Goal: Find specific page/section: Find specific page/section

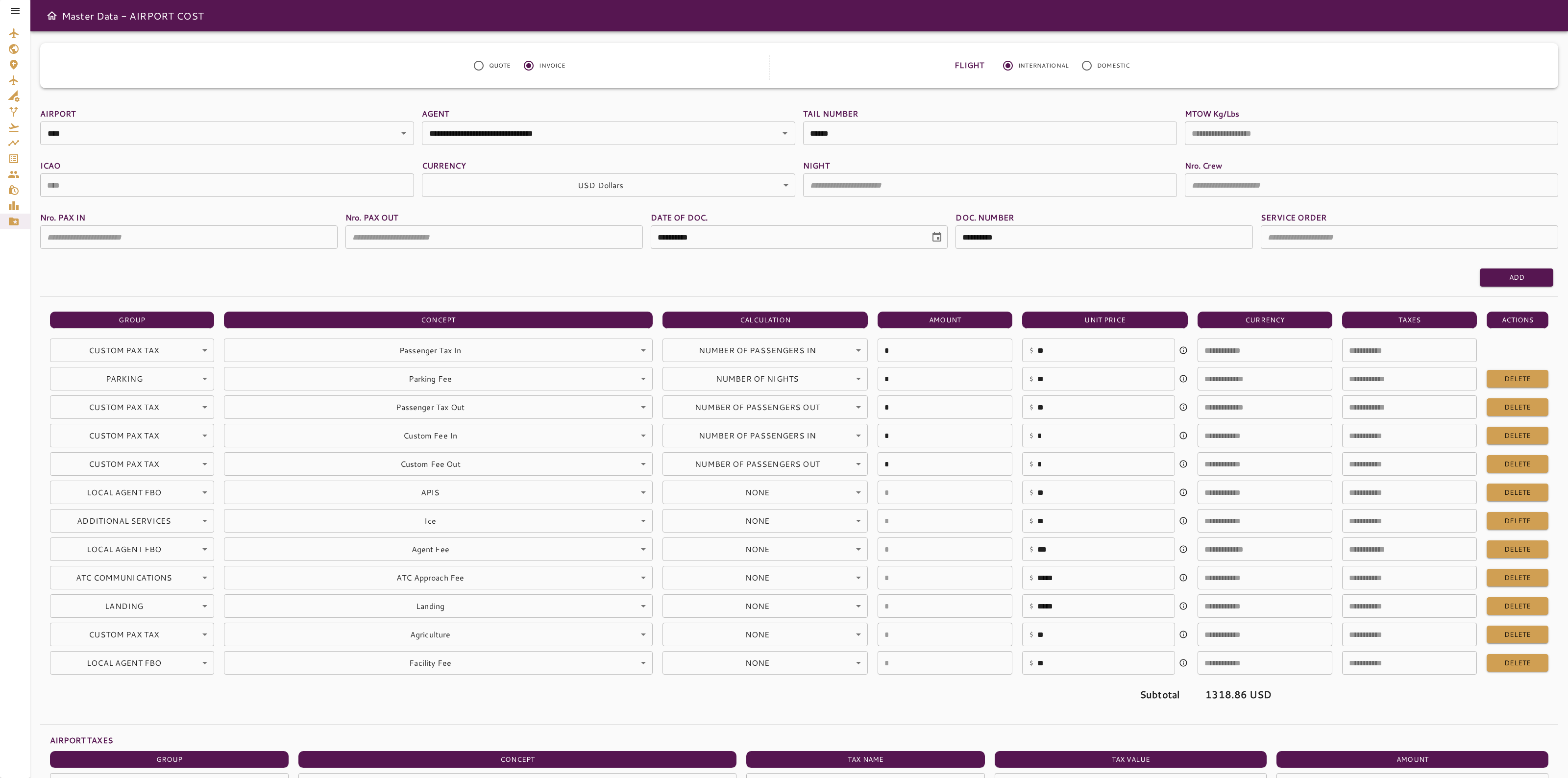
scroll to position [371, 0]
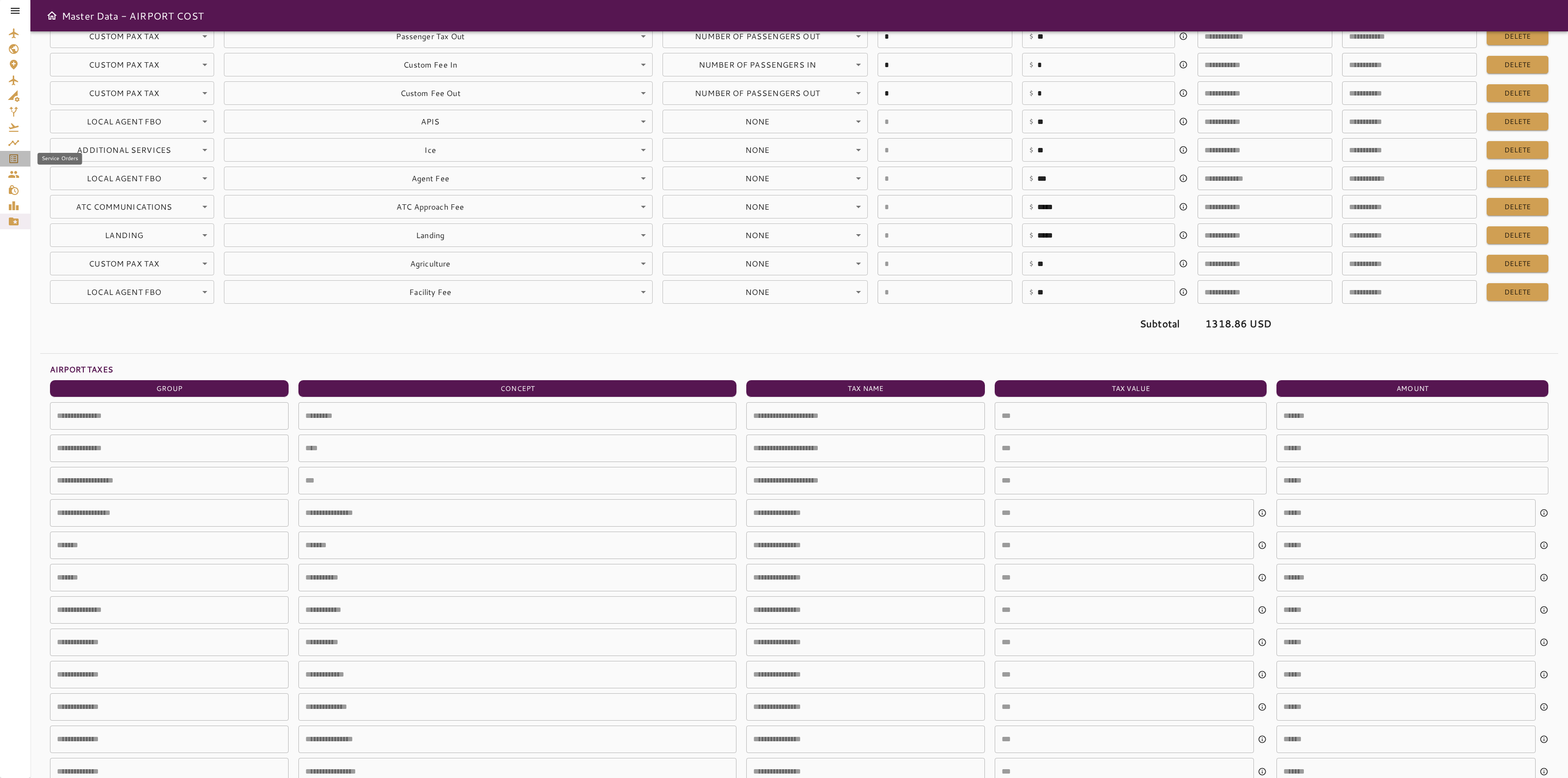
click at [14, 153] on icon "Service Orders" at bounding box center [13, 158] width 12 height 12
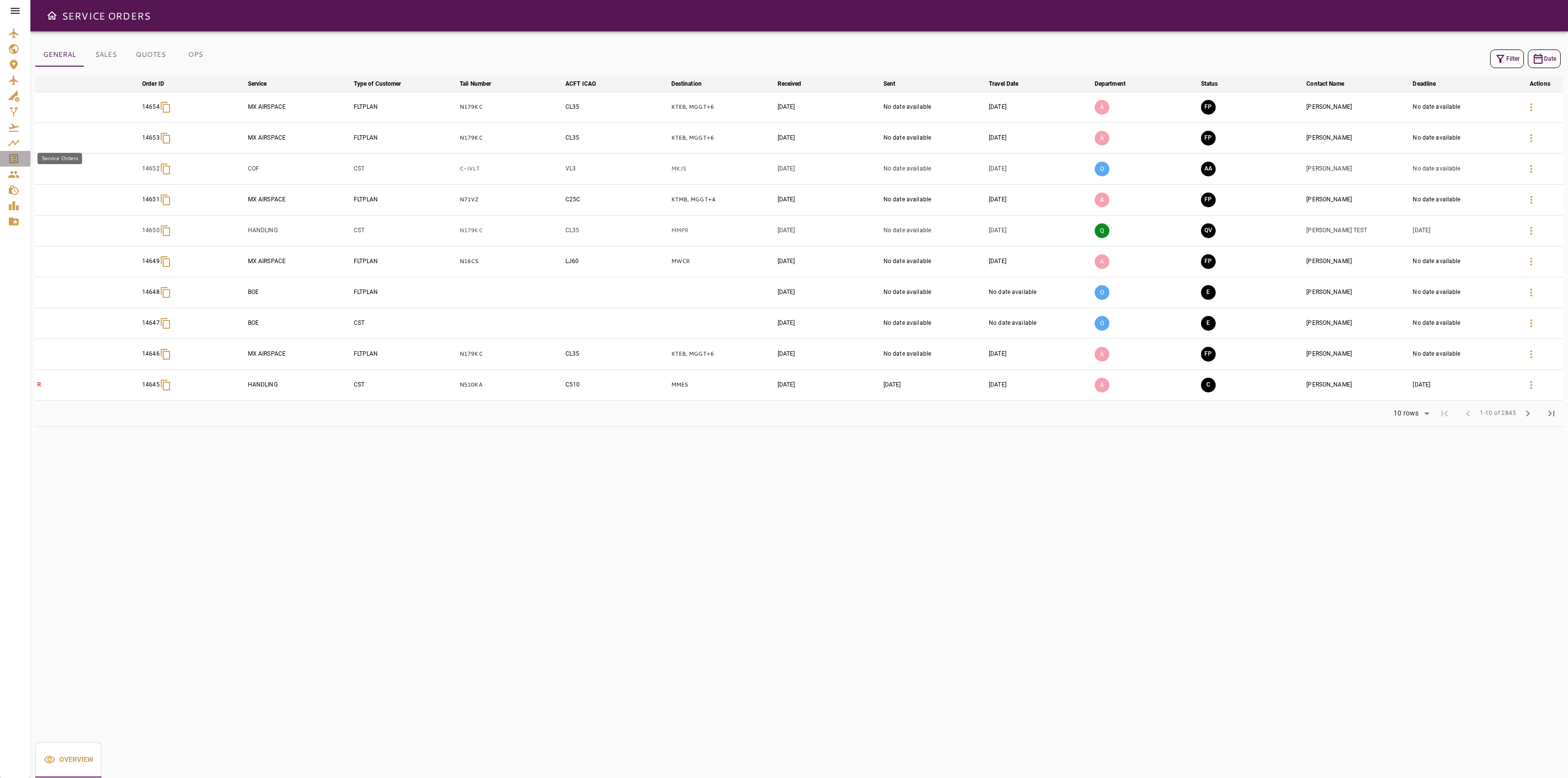
click at [16, 155] on icon "Service Orders" at bounding box center [13, 158] width 12 height 12
click at [13, 165] on link "Service Orders" at bounding box center [15, 159] width 30 height 16
click at [14, 79] on icon "Aircraft" at bounding box center [13, 80] width 9 height 10
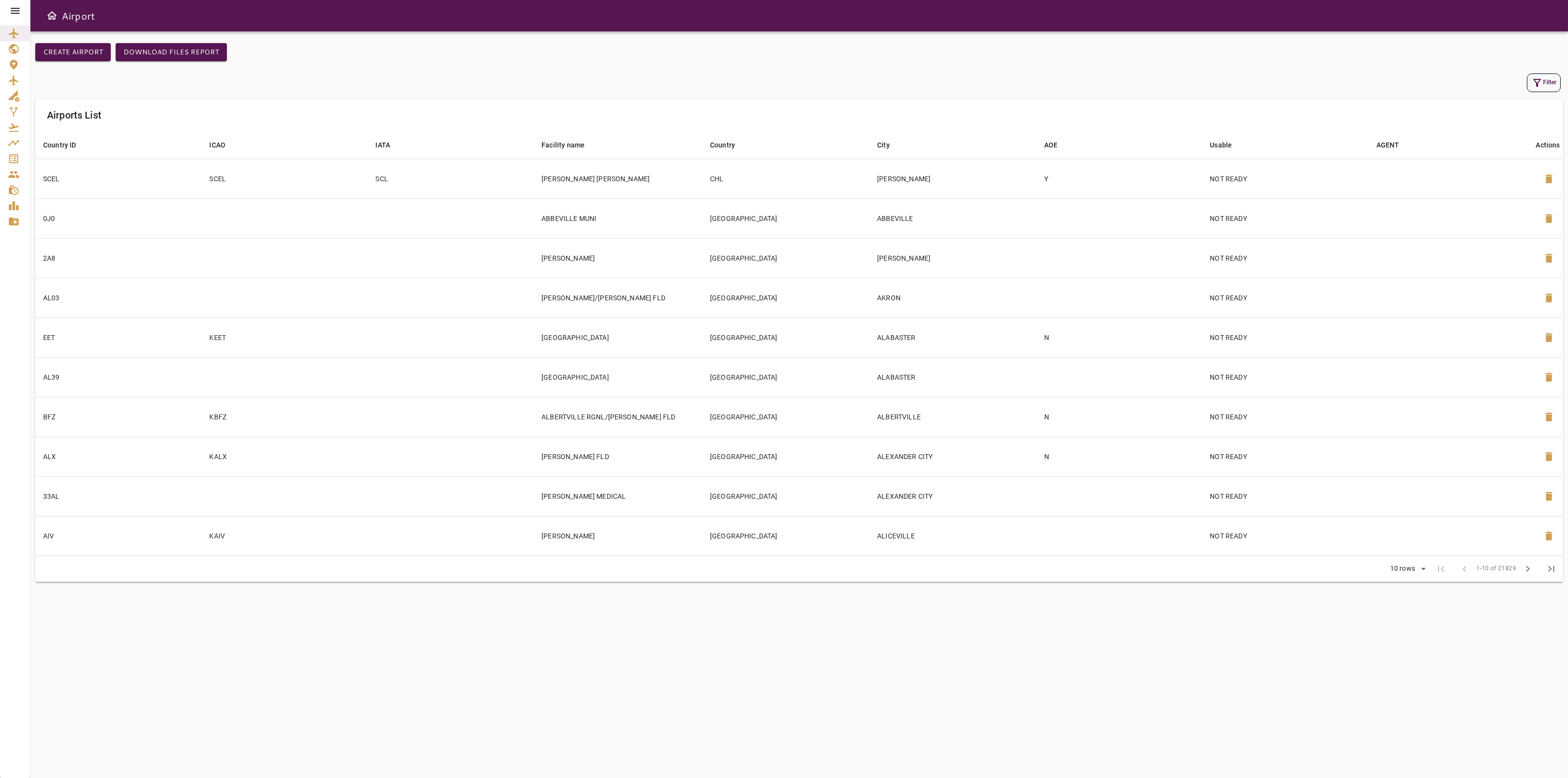
click at [15, 162] on icon "Service Orders" at bounding box center [13, 159] width 9 height 9
